Goal: Navigation & Orientation: Go to known website

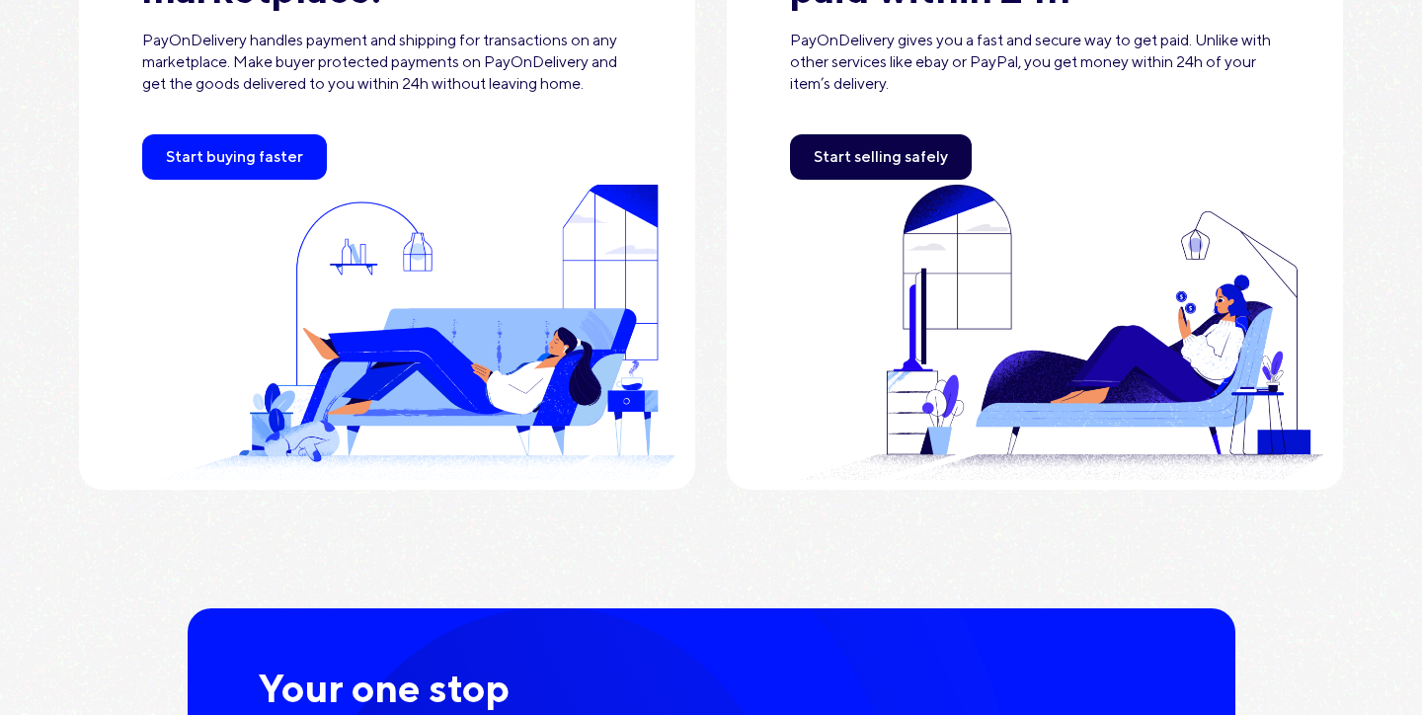
scroll to position [897, 0]
